Goal: Transaction & Acquisition: Purchase product/service

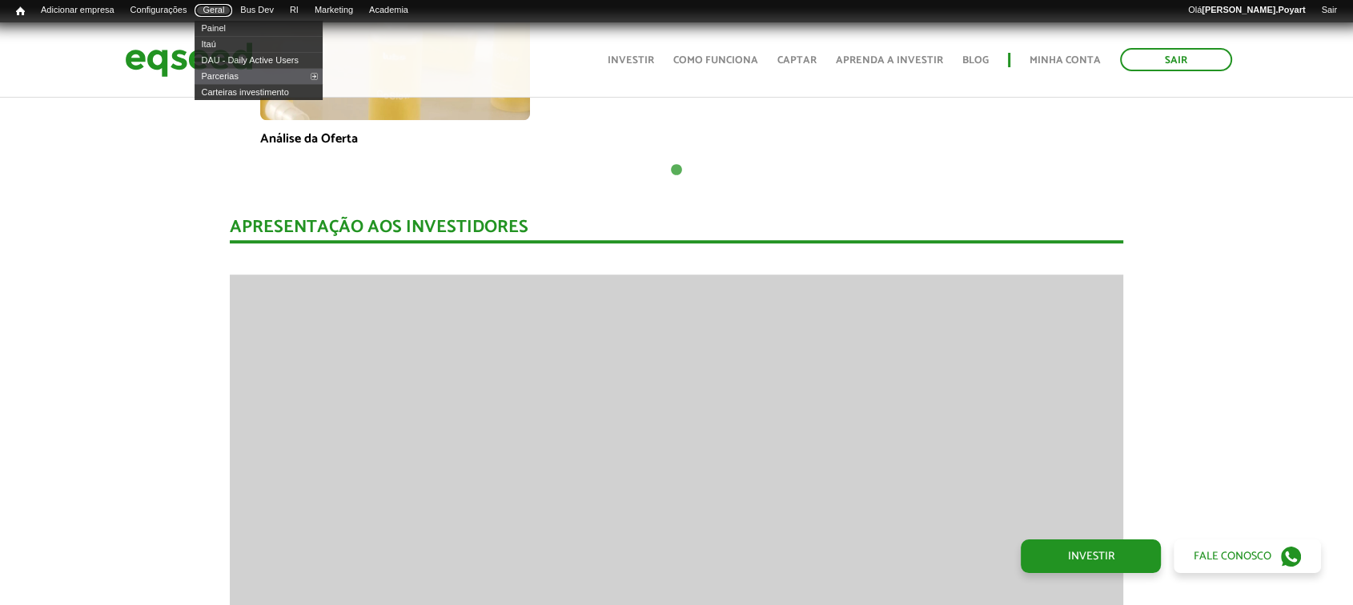
click at [231, 11] on link "Geral" at bounding box center [214, 10] width 38 height 13
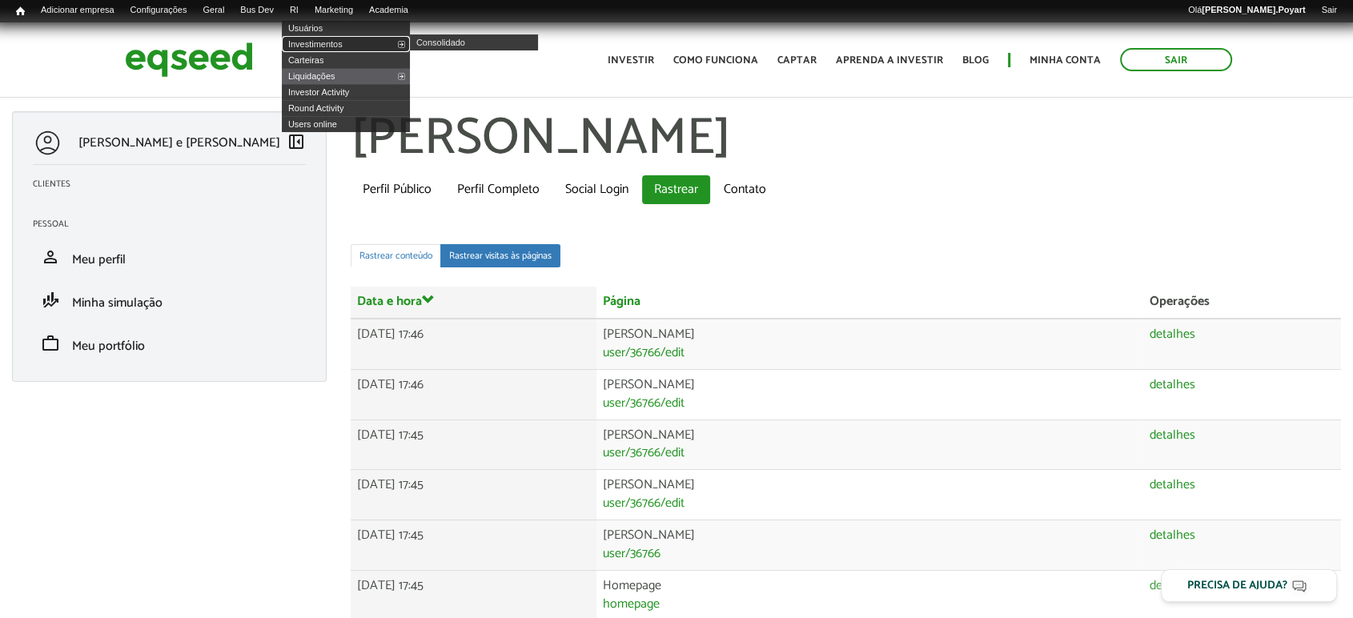
click at [319, 42] on link "Investimentos" at bounding box center [346, 44] width 128 height 16
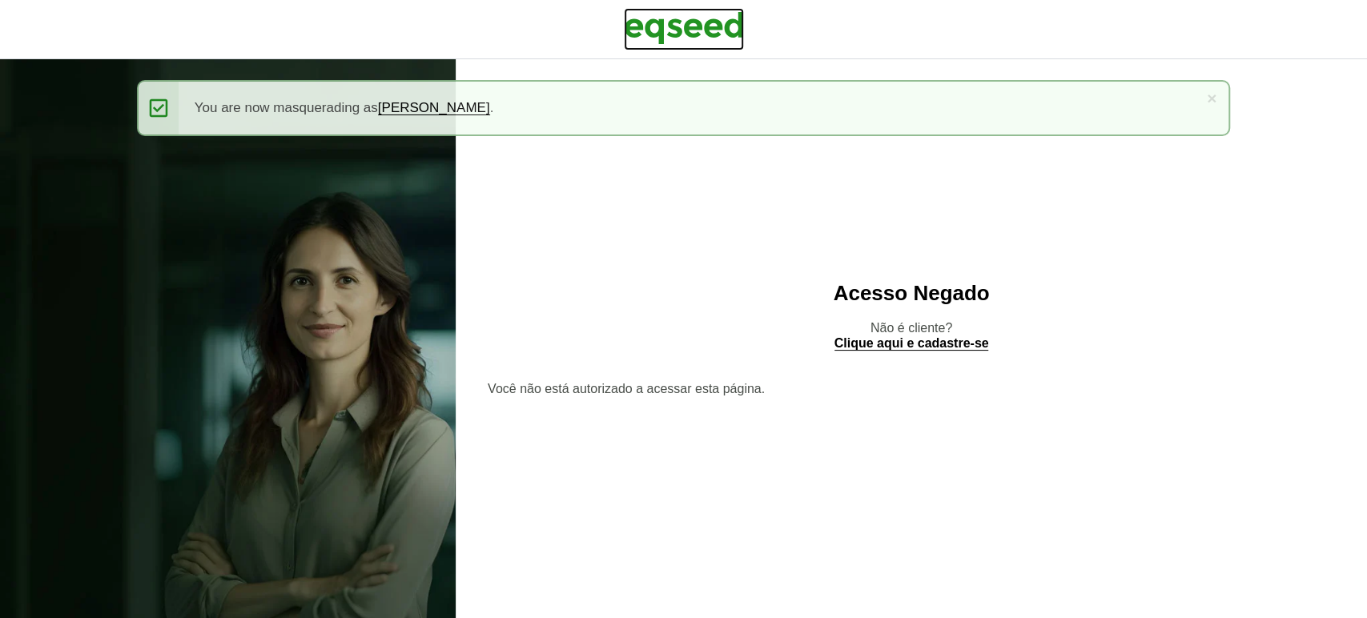
click at [711, 26] on img at bounding box center [684, 28] width 120 height 40
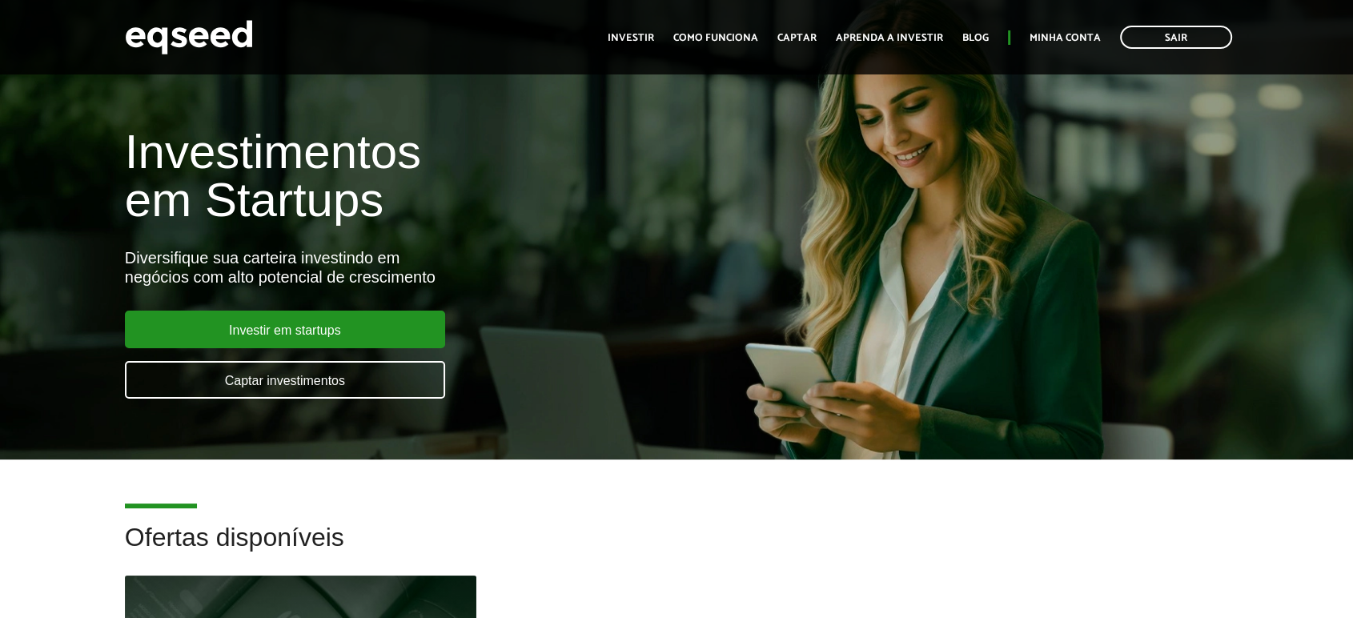
scroll to position [267, 0]
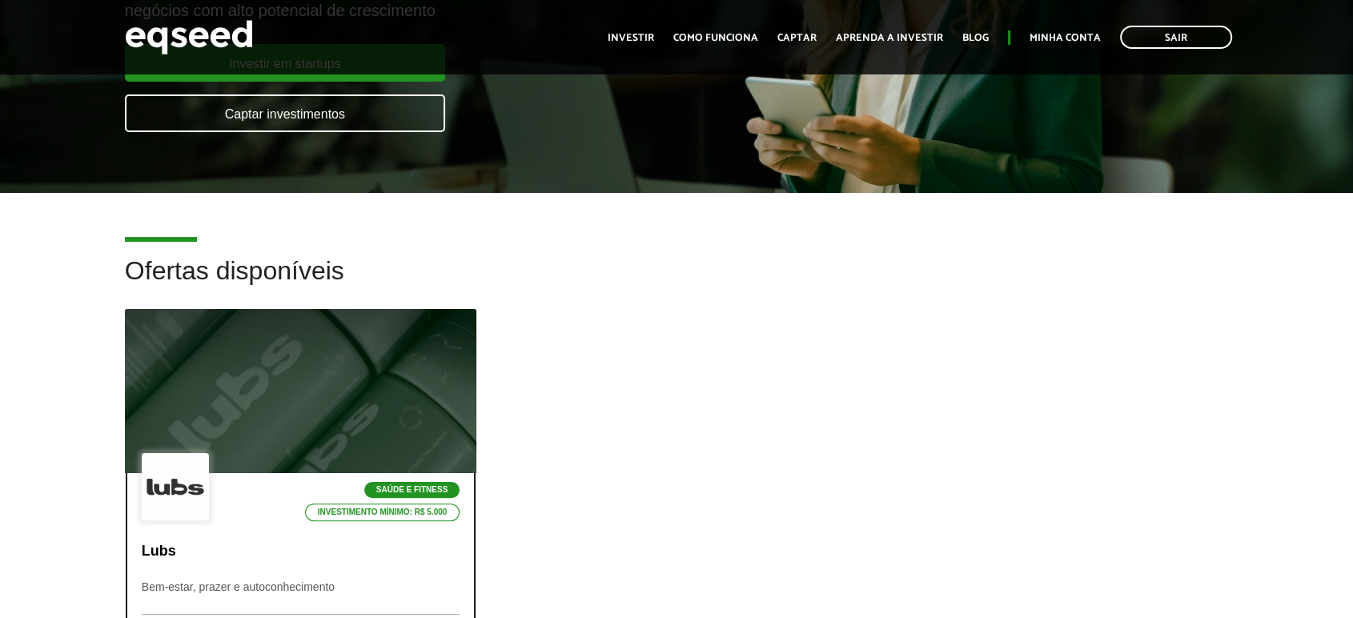
click at [383, 396] on div at bounding box center [301, 391] width 422 height 197
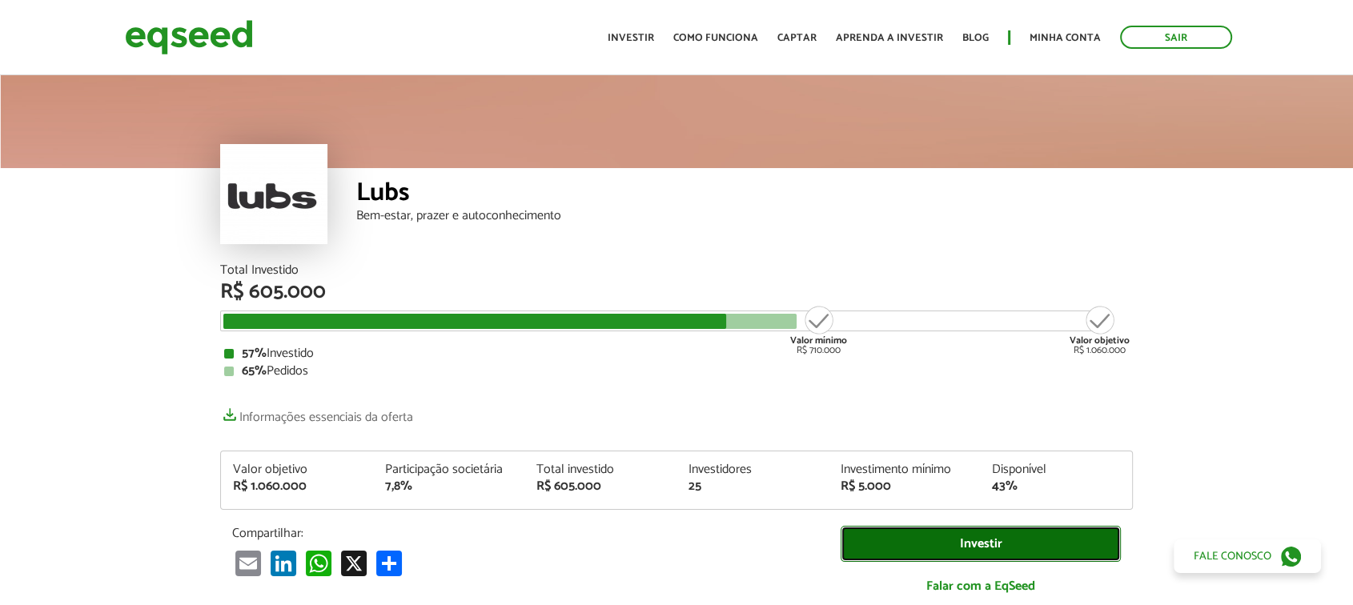
click at [946, 557] on link "Investir" at bounding box center [981, 544] width 280 height 36
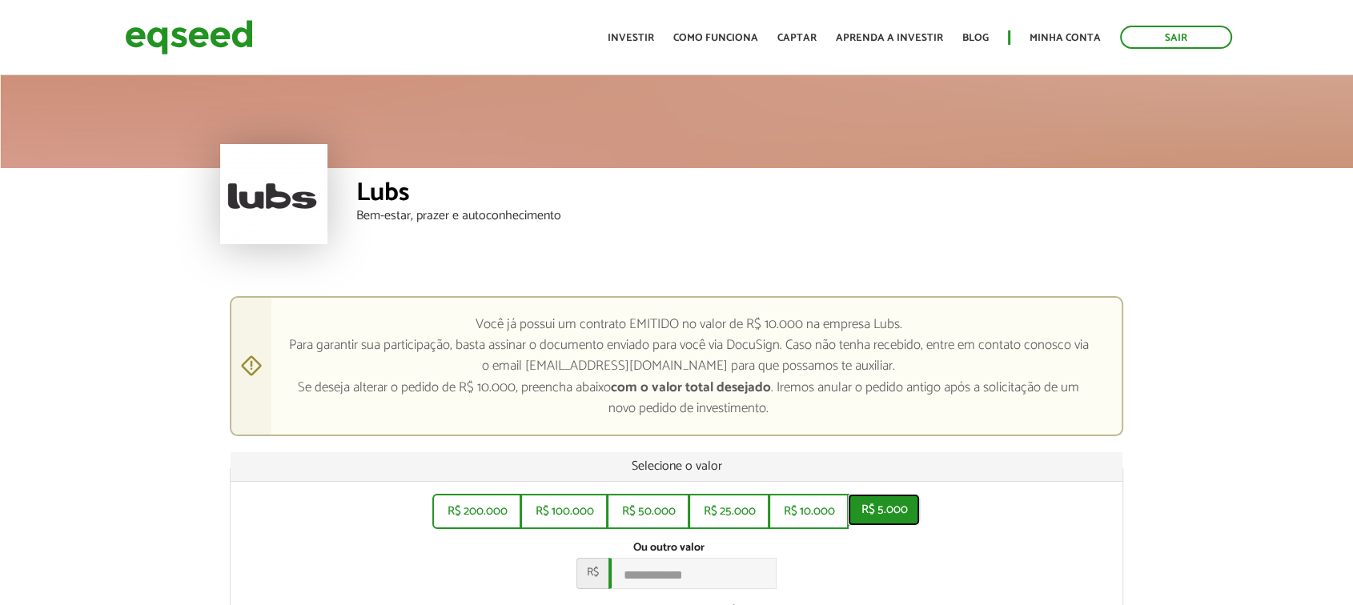
click at [889, 510] on button "R$ 5.000" at bounding box center [884, 510] width 72 height 32
type input "*****"
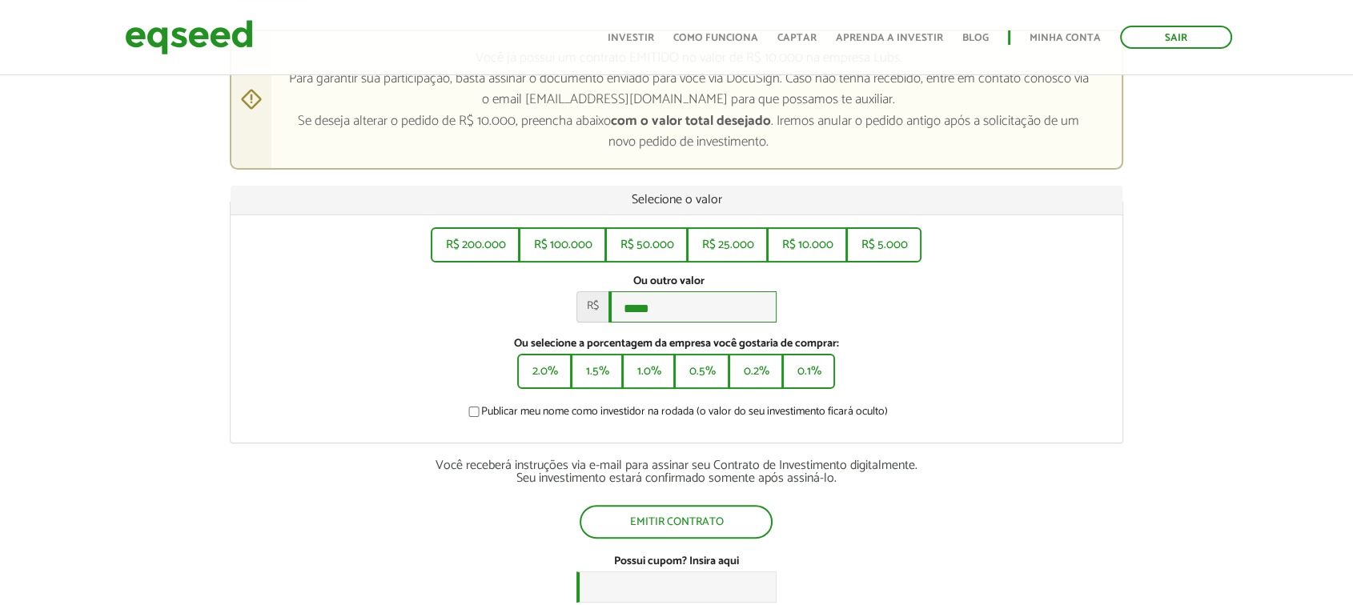
scroll to position [355, 0]
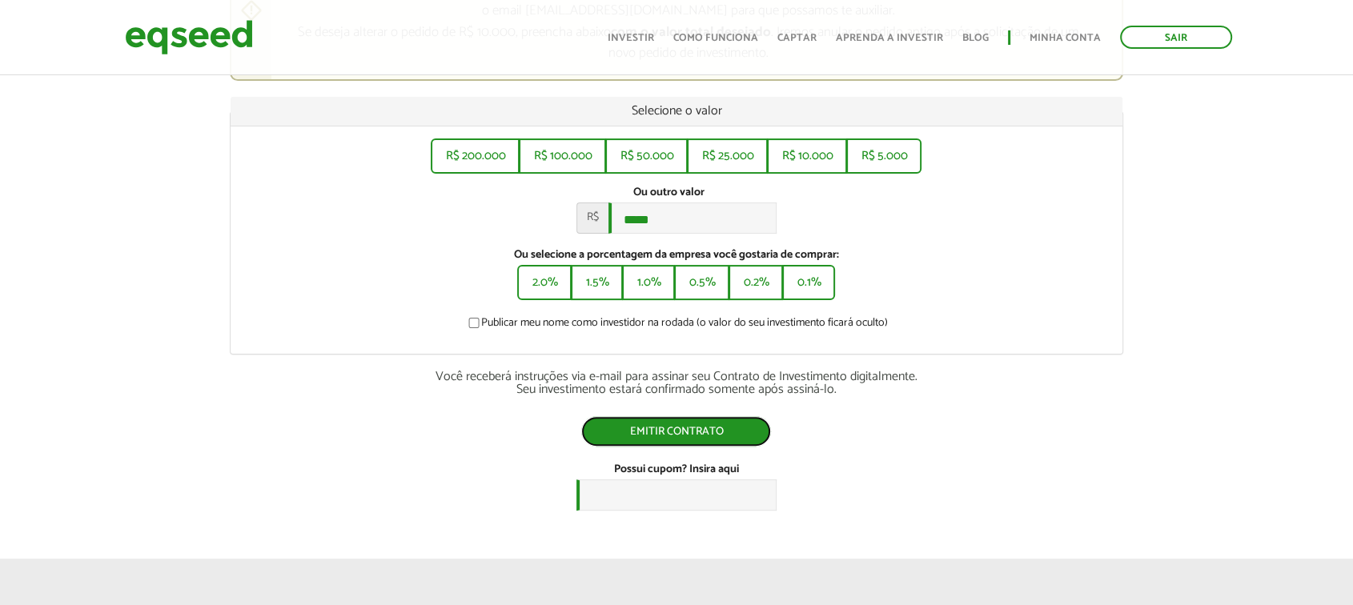
click at [685, 434] on button "Emitir contrato" at bounding box center [676, 431] width 190 height 30
